Goal: Navigation & Orientation: Find specific page/section

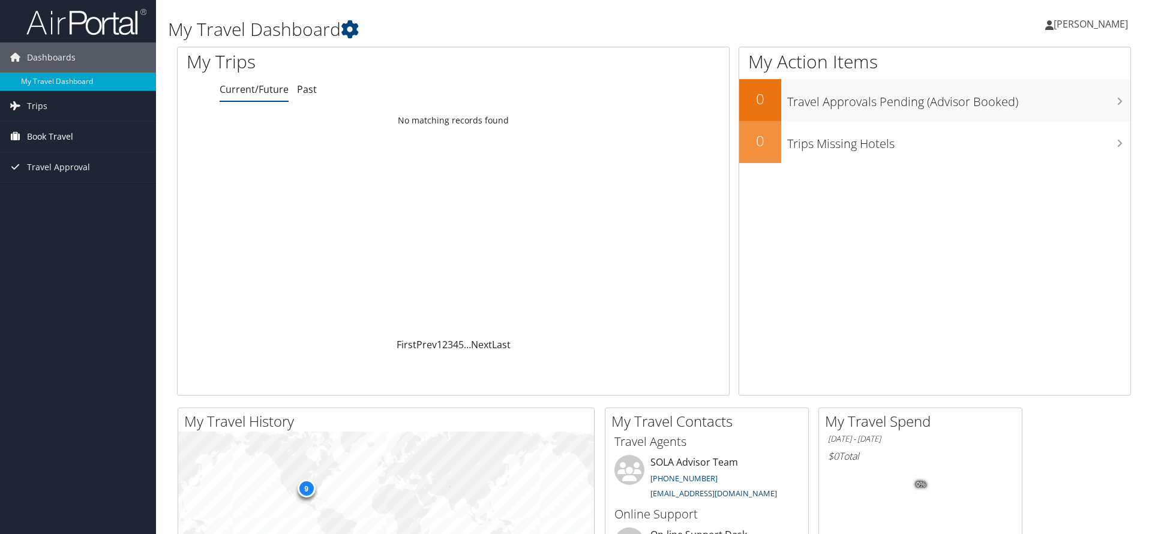
click at [38, 131] on span "Book Travel" at bounding box center [50, 137] width 46 height 30
click at [38, 103] on span "Trips" at bounding box center [37, 106] width 20 height 30
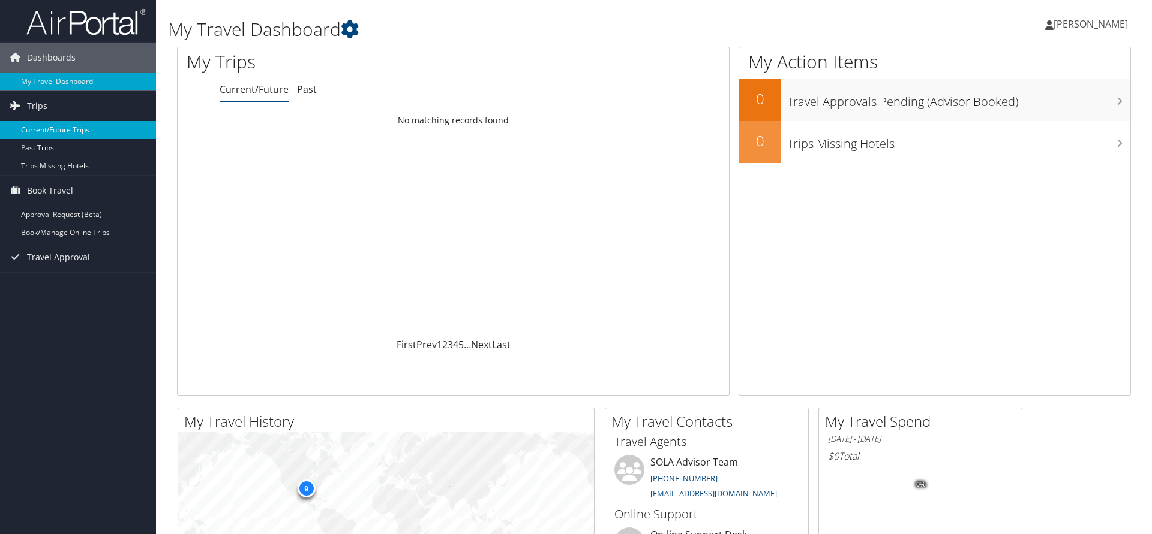
click at [50, 122] on link "Current/Future Trips" at bounding box center [78, 130] width 156 height 18
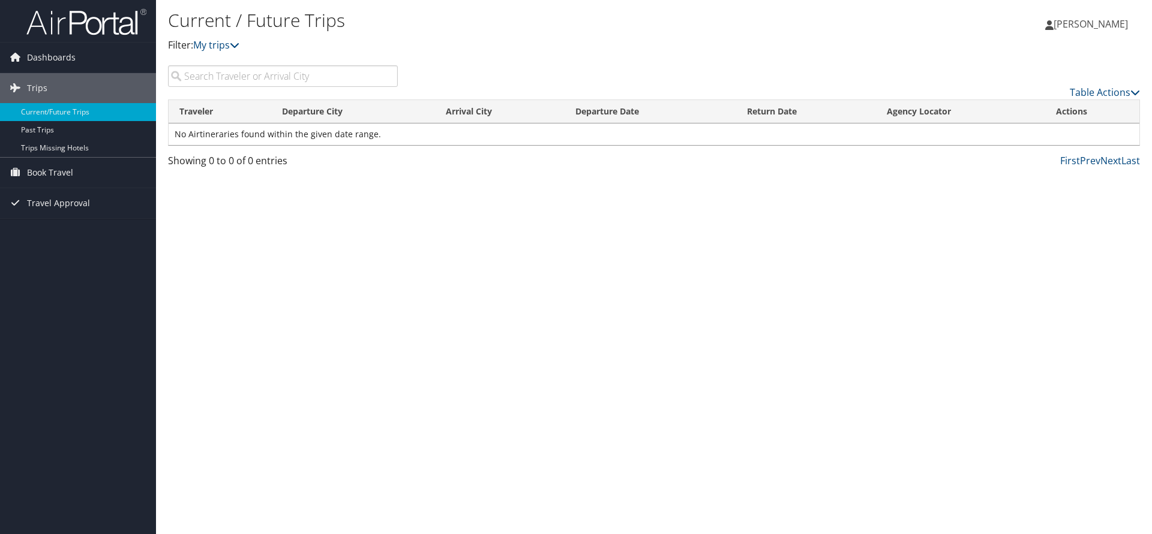
click at [278, 82] on input "search" at bounding box center [283, 76] width 230 height 22
click at [78, 172] on link "Book Travel" at bounding box center [78, 173] width 156 height 30
click at [78, 238] on span "Travel Approval" at bounding box center [58, 239] width 63 height 30
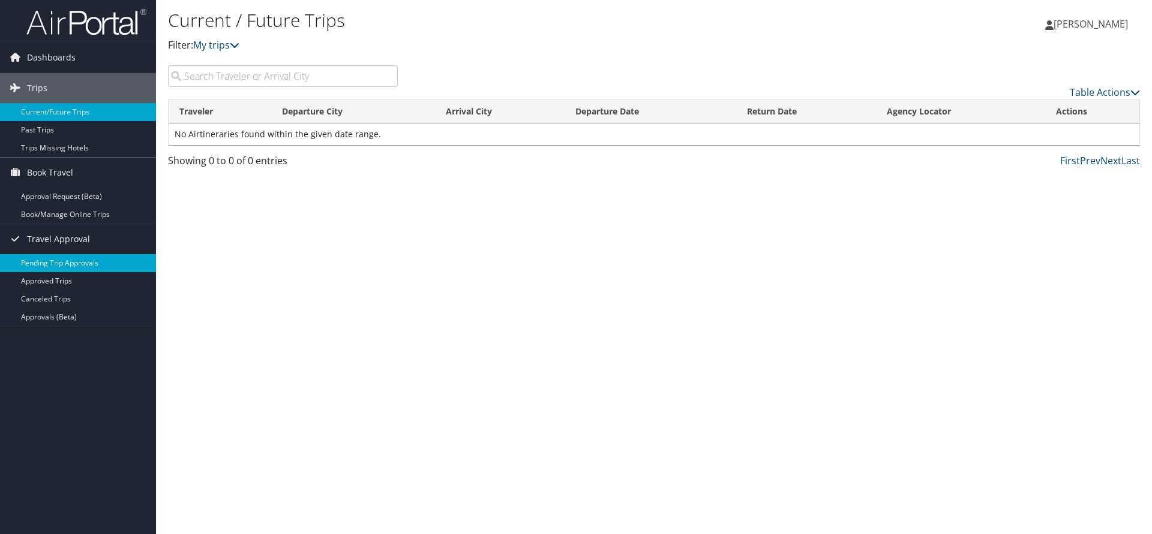
click at [78, 261] on link "Pending Trip Approvals" at bounding box center [78, 263] width 156 height 18
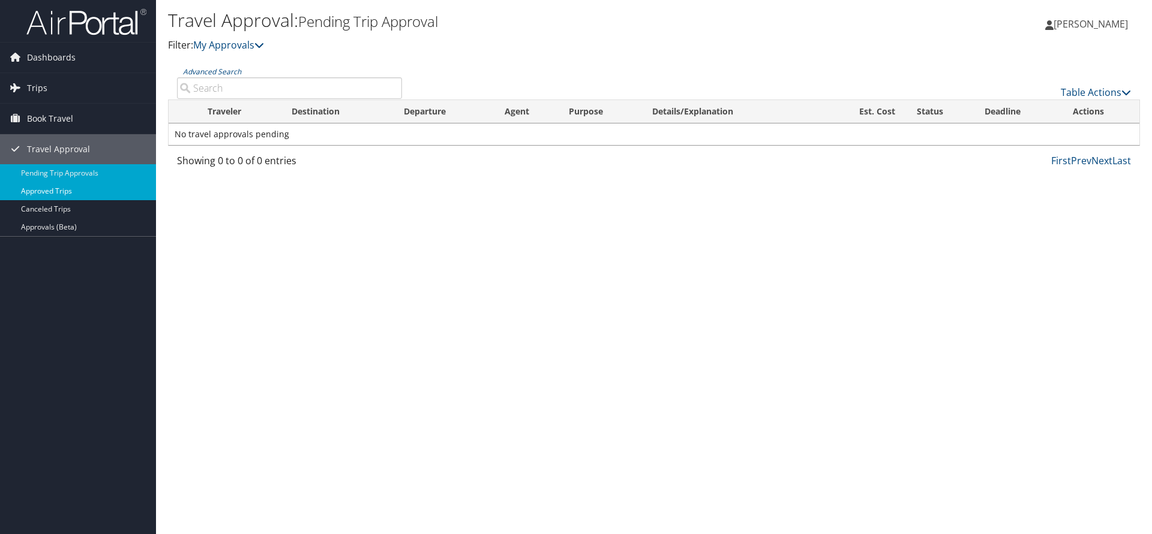
click at [71, 196] on link "Approved Trips" at bounding box center [78, 191] width 156 height 18
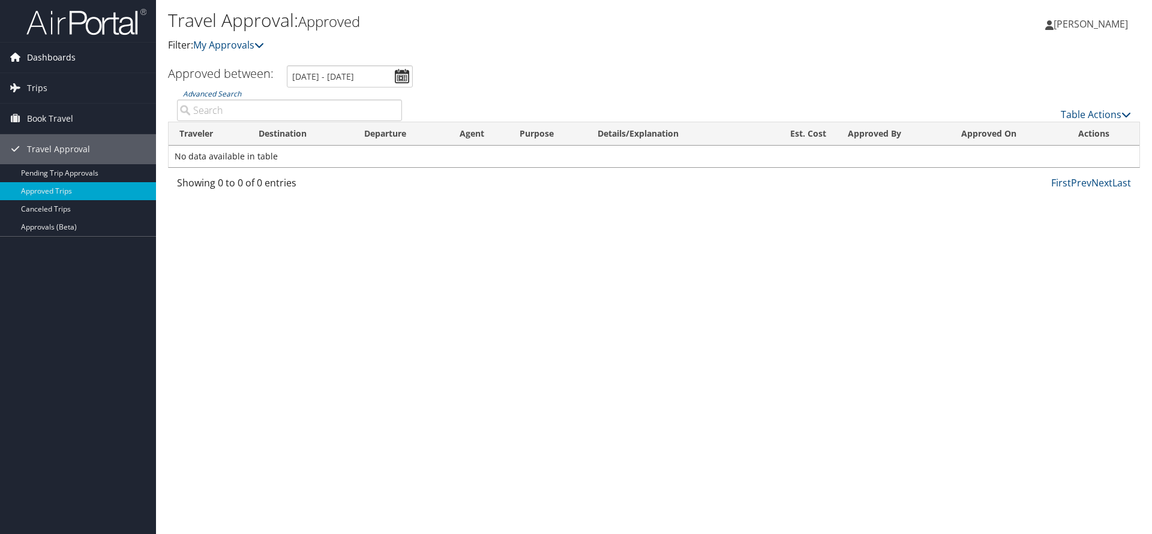
click at [38, 50] on span "Dashboards" at bounding box center [51, 58] width 49 height 30
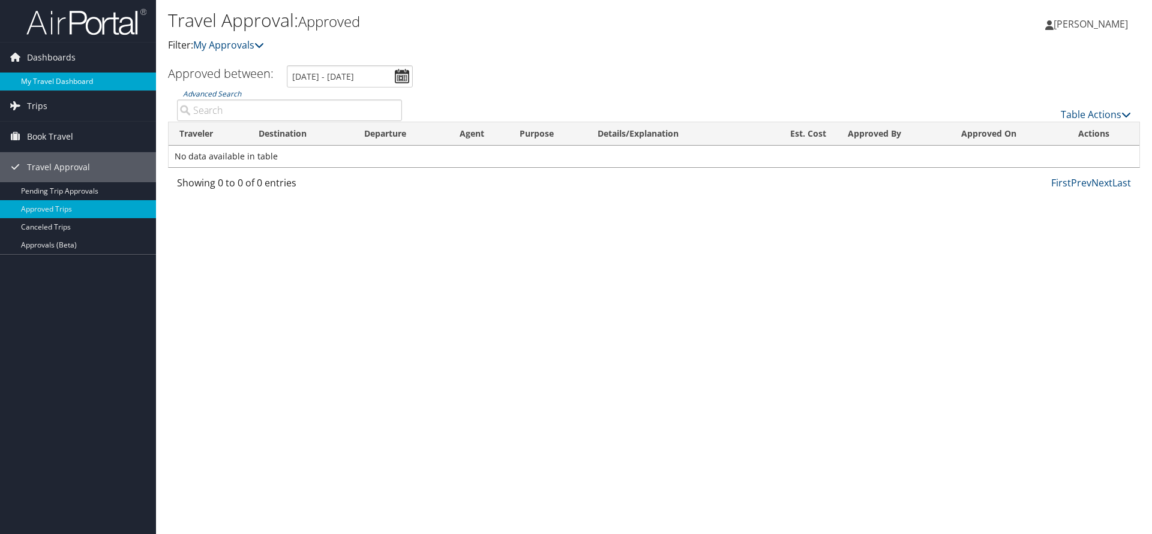
click at [53, 74] on link "My Travel Dashboard" at bounding box center [78, 82] width 156 height 18
